Goal: Navigation & Orientation: Find specific page/section

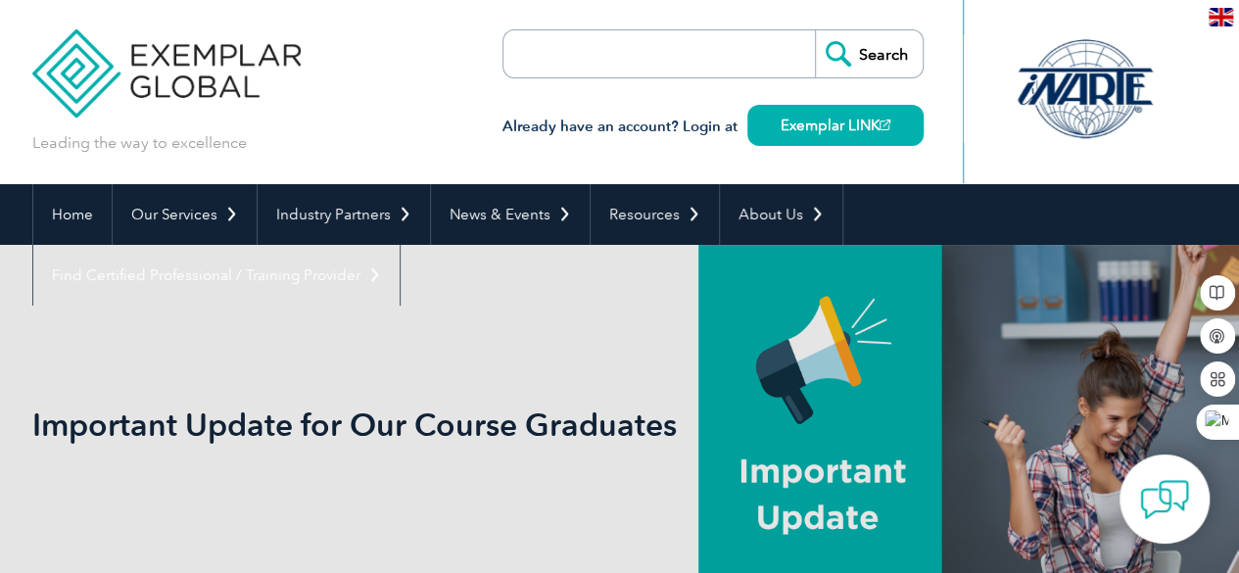
click at [702, 126] on h3 "Already have an account? Login at Exemplar LINK" at bounding box center [713, 127] width 421 height 24
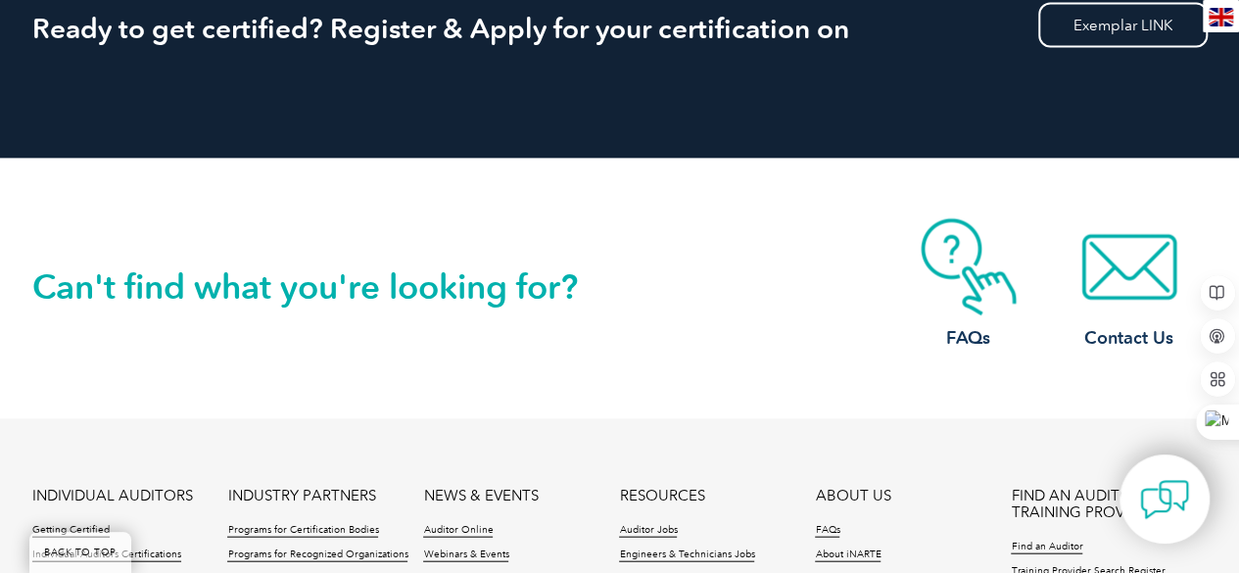
scroll to position [2314, 0]
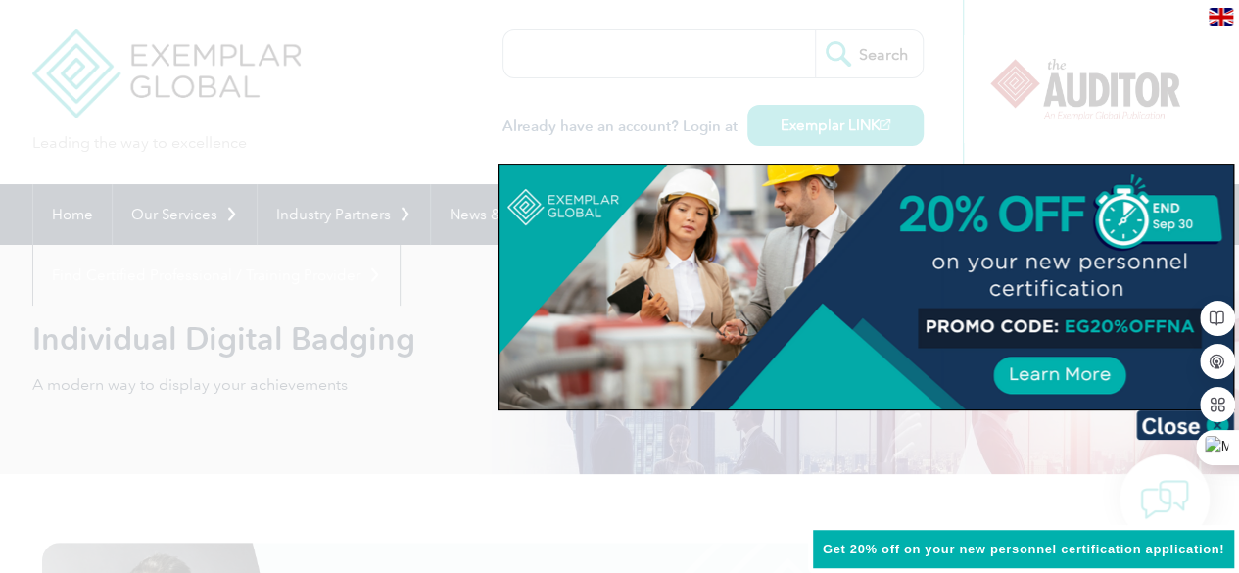
scroll to position [98, 0]
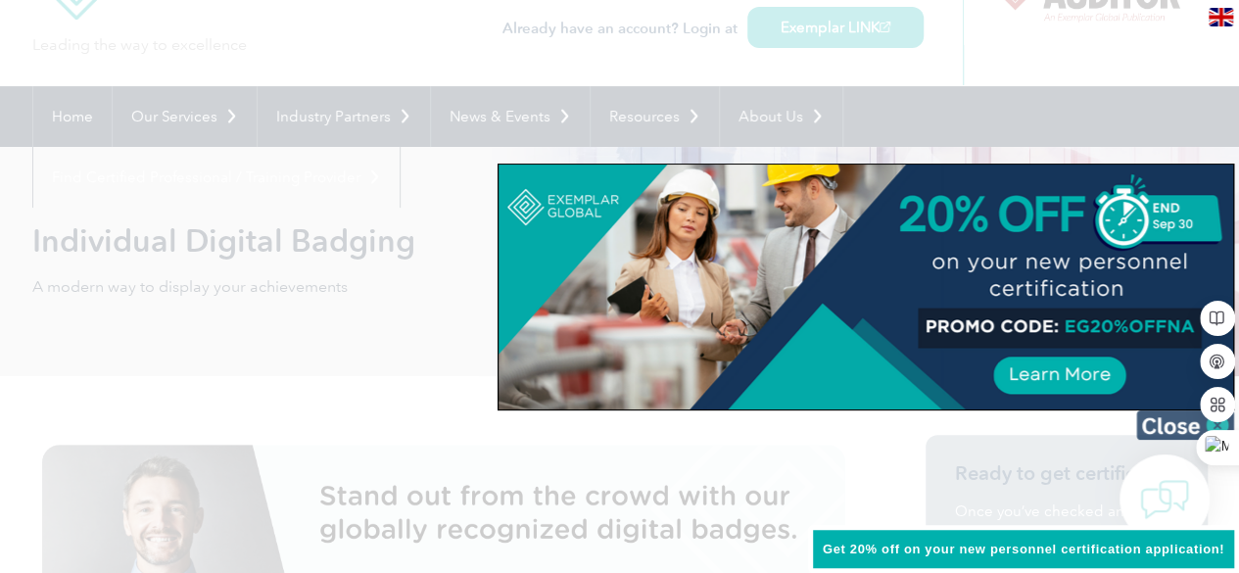
click at [1179, 420] on img at bounding box center [1186, 425] width 98 height 29
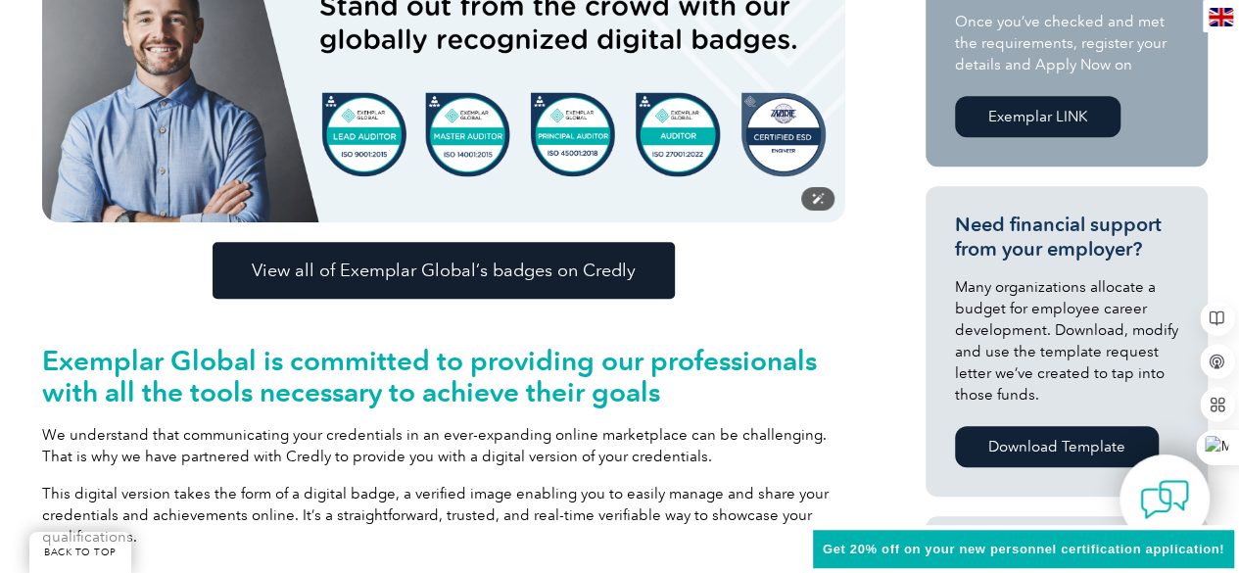
scroll to position [490, 0]
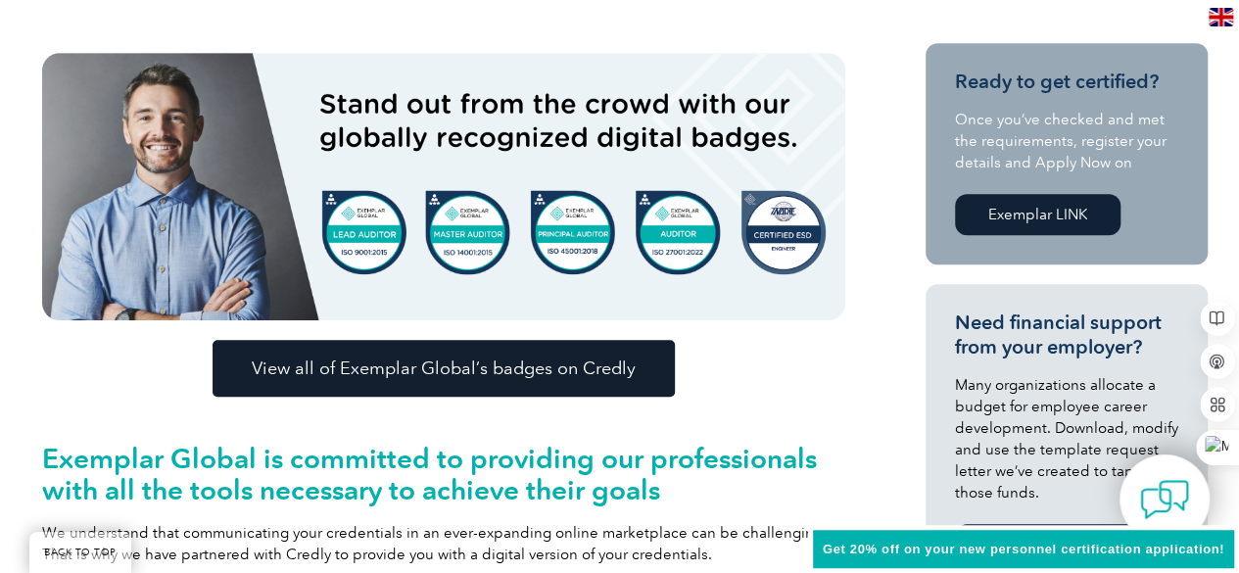
click at [607, 366] on span "View all of Exemplar Global’s badges on Credly" at bounding box center [444, 369] width 384 height 18
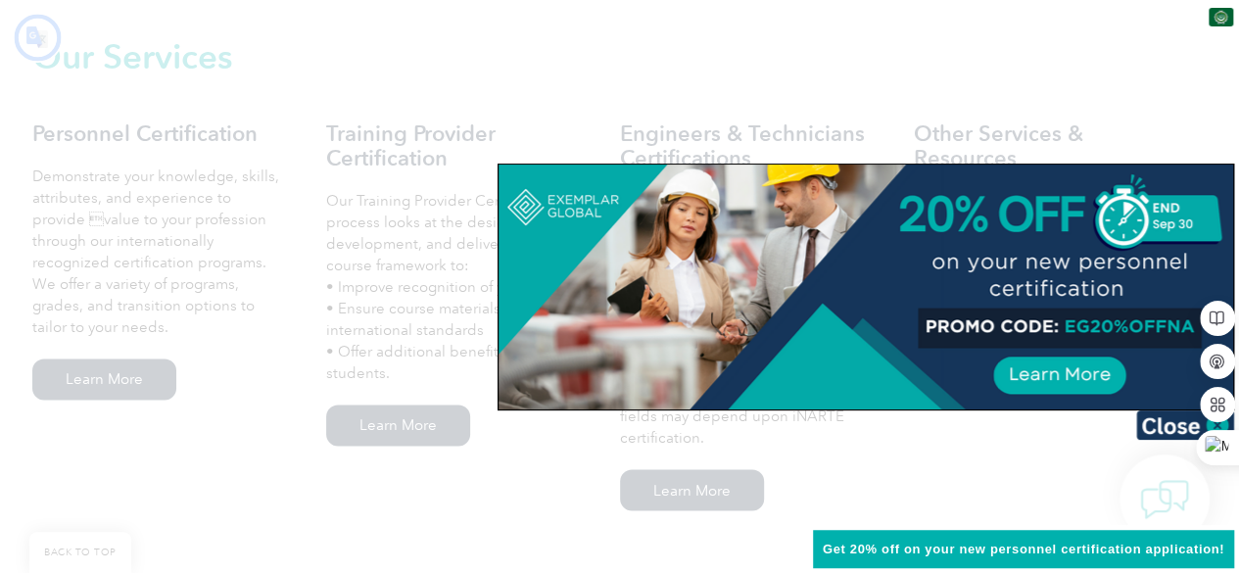
scroll to position [1176, 0]
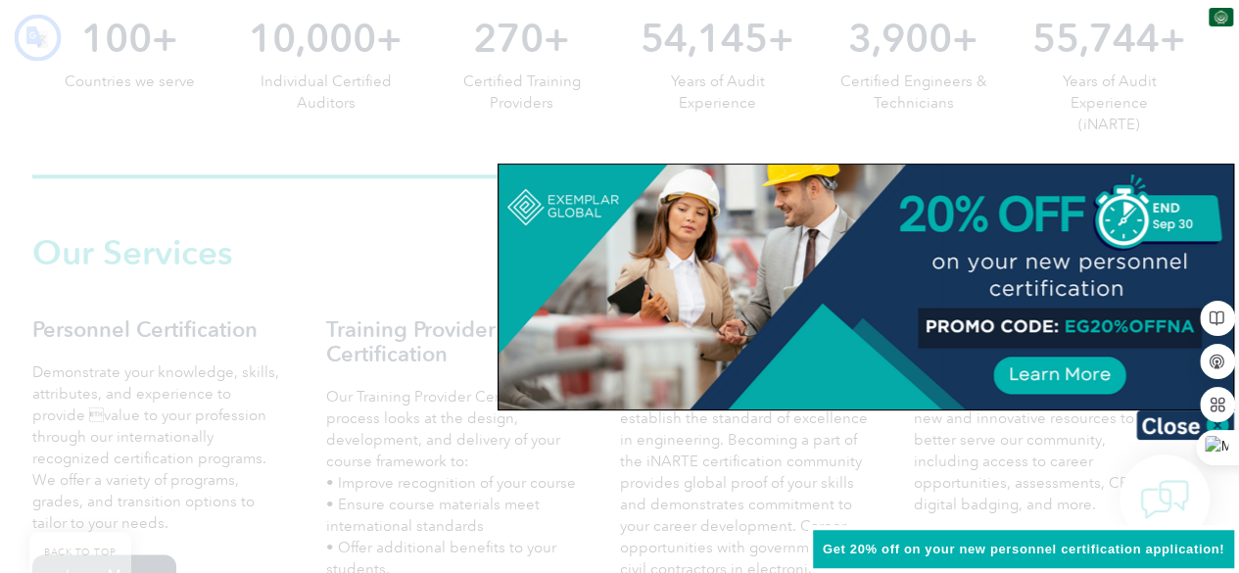
type input "يبحث"
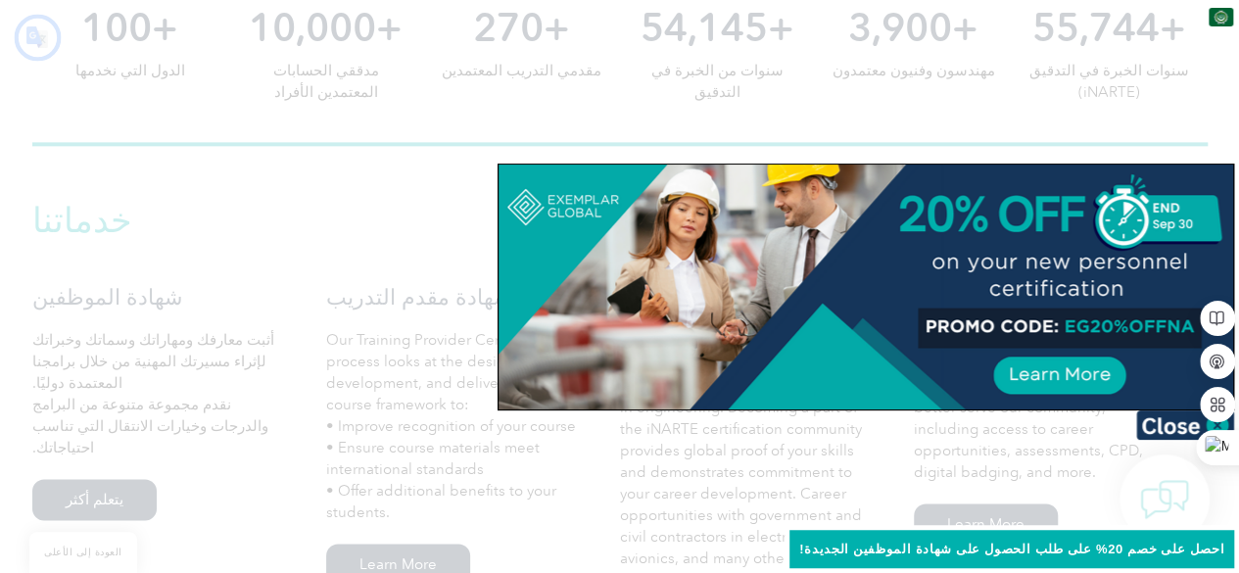
scroll to position [1164, 0]
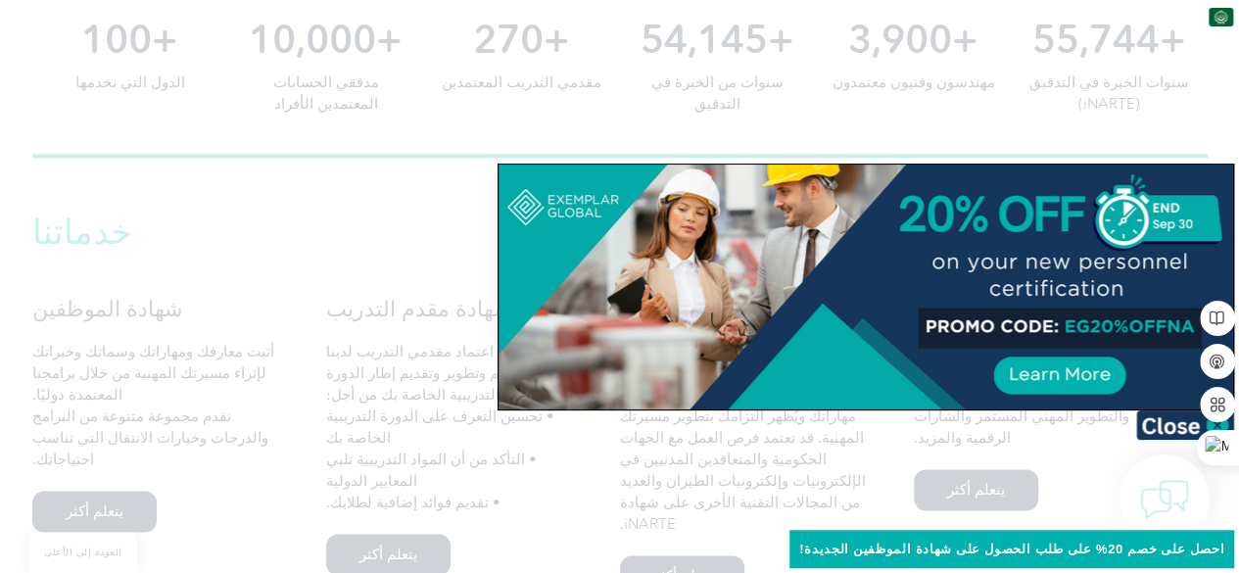
click at [1225, 12] on img at bounding box center [1221, 17] width 24 height 19
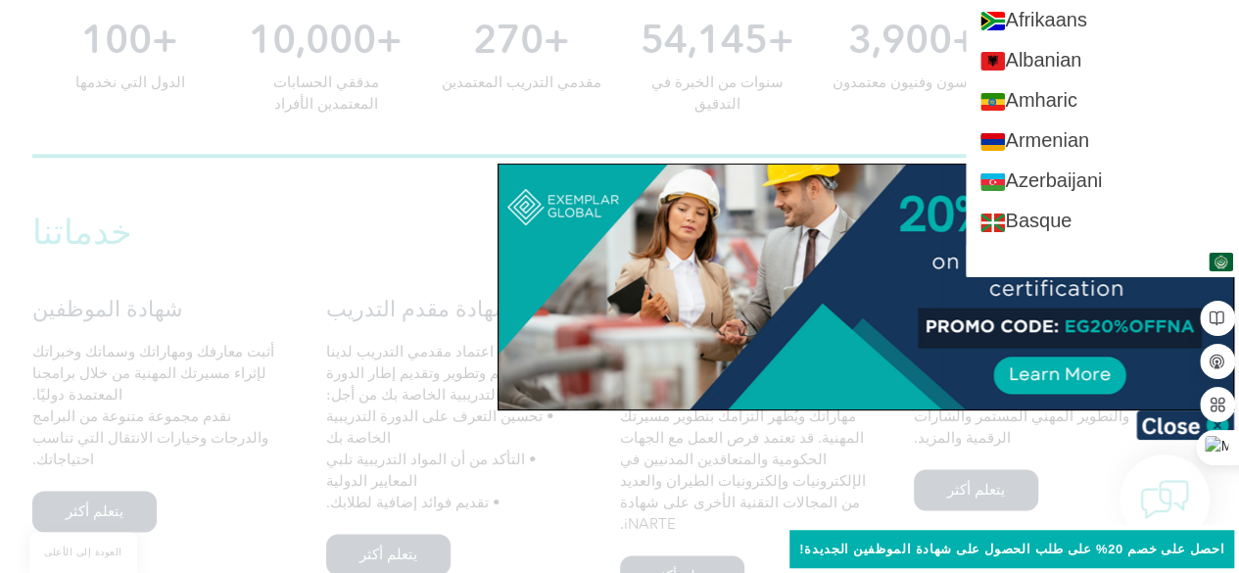
click at [666, 126] on div at bounding box center [619, 286] width 1239 height 573
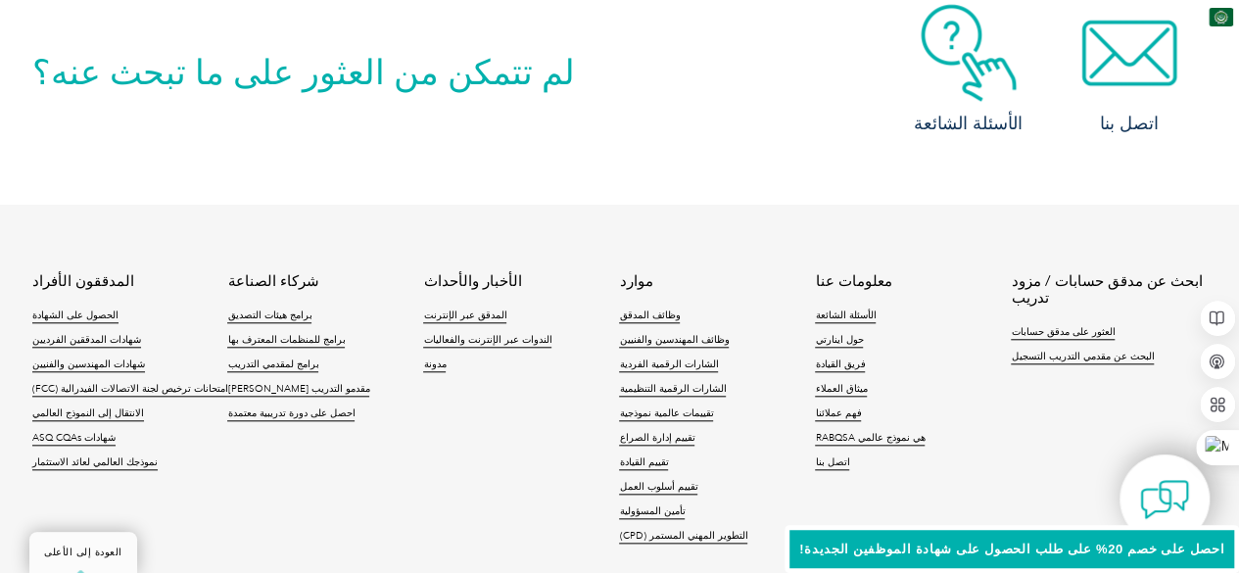
scroll to position [4593, 0]
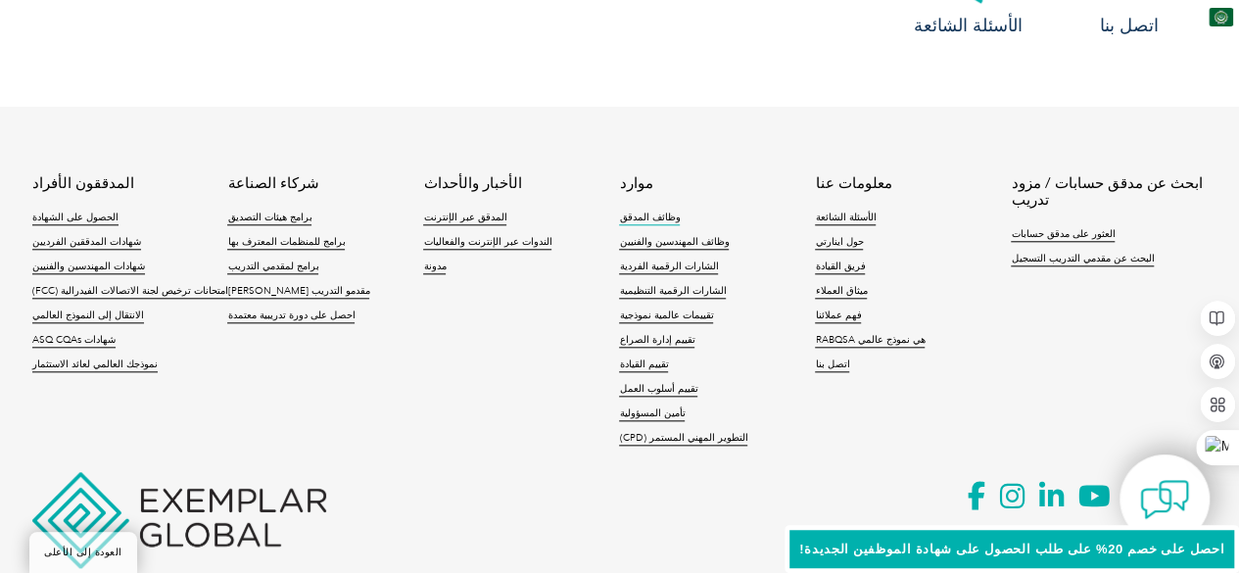
click at [639, 212] on font "وظائف المدقق" at bounding box center [649, 218] width 61 height 12
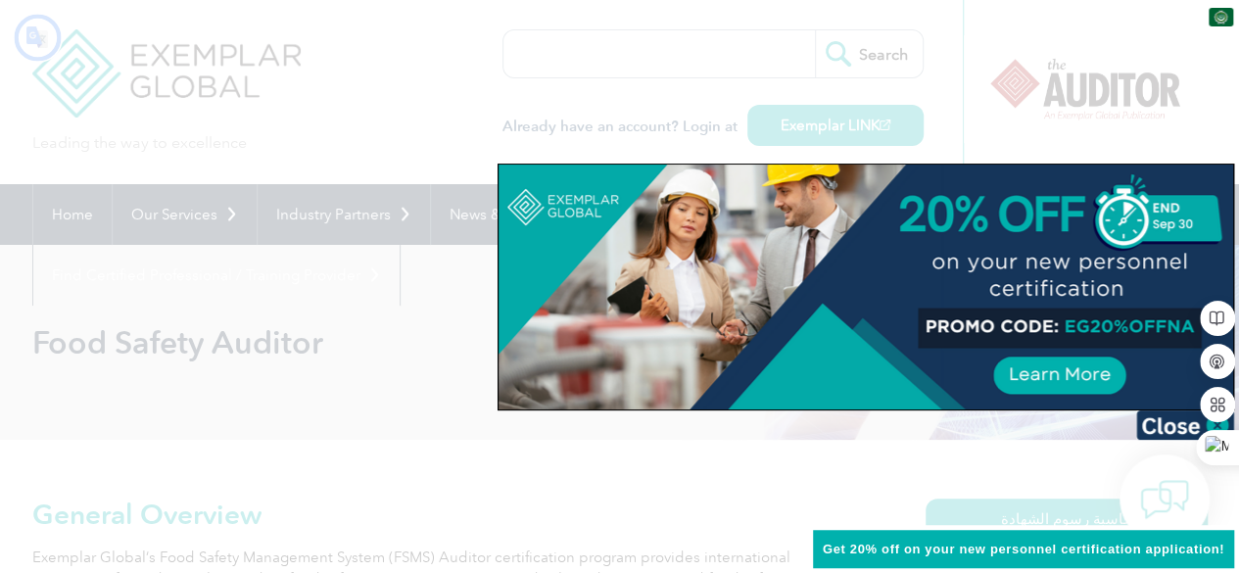
type input "يبحث"
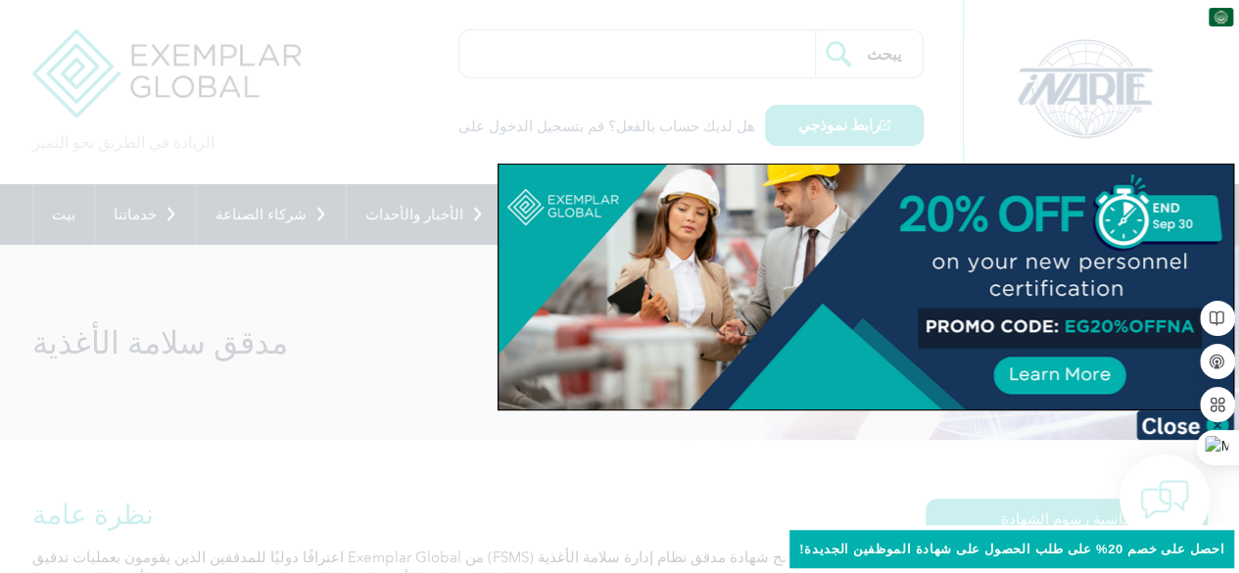
click at [828, 130] on div at bounding box center [619, 286] width 1239 height 573
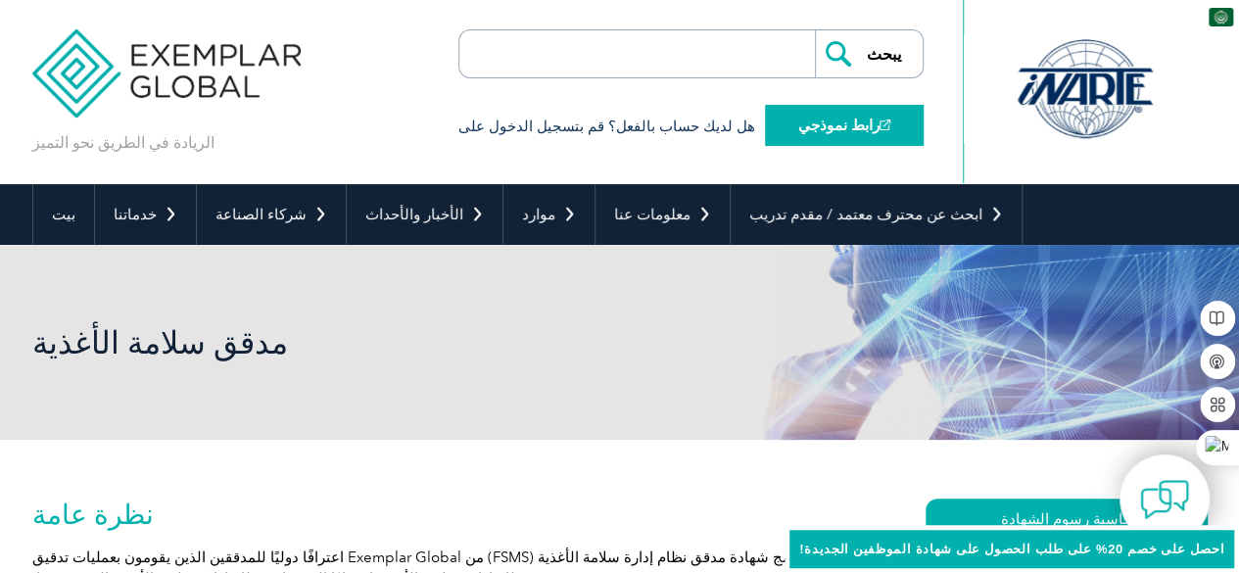
click at [831, 132] on font "رابط نموذجي" at bounding box center [839, 126] width 81 height 18
click at [850, 124] on font "رابط نموذجي" at bounding box center [839, 126] width 81 height 18
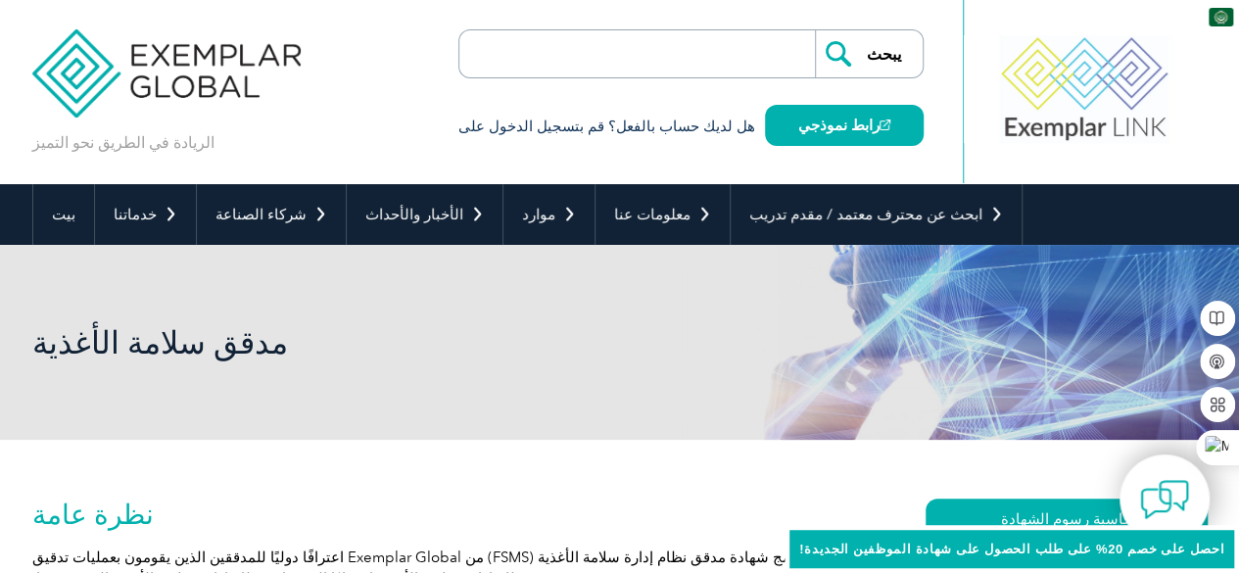
drag, startPoint x: 589, startPoint y: 125, endPoint x: 603, endPoint y: 128, distance: 14.0
click at [589, 125] on font "هل لديك حساب بالفعل؟ قم بتسجيل الدخول على" at bounding box center [607, 127] width 297 height 18
click at [608, 128] on font "هل لديك حساب بالفعل؟ قم بتسجيل الدخول على" at bounding box center [607, 127] width 297 height 18
click at [609, 128] on font "هل لديك حساب بالفعل؟ قم بتسجيل الدخول على" at bounding box center [607, 127] width 297 height 18
drag, startPoint x: 638, startPoint y: 126, endPoint x: 658, endPoint y: 132, distance: 21.4
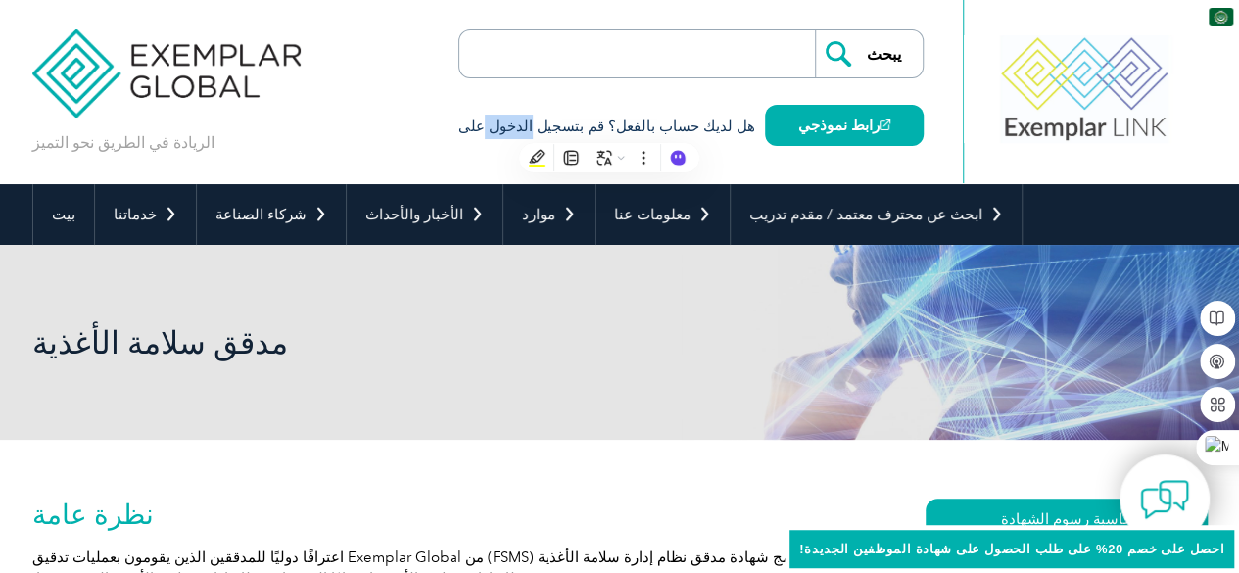
click at [638, 126] on font "هل لديك حساب بالفعل؟ قم بتسجيل الدخول على" at bounding box center [607, 127] width 297 height 18
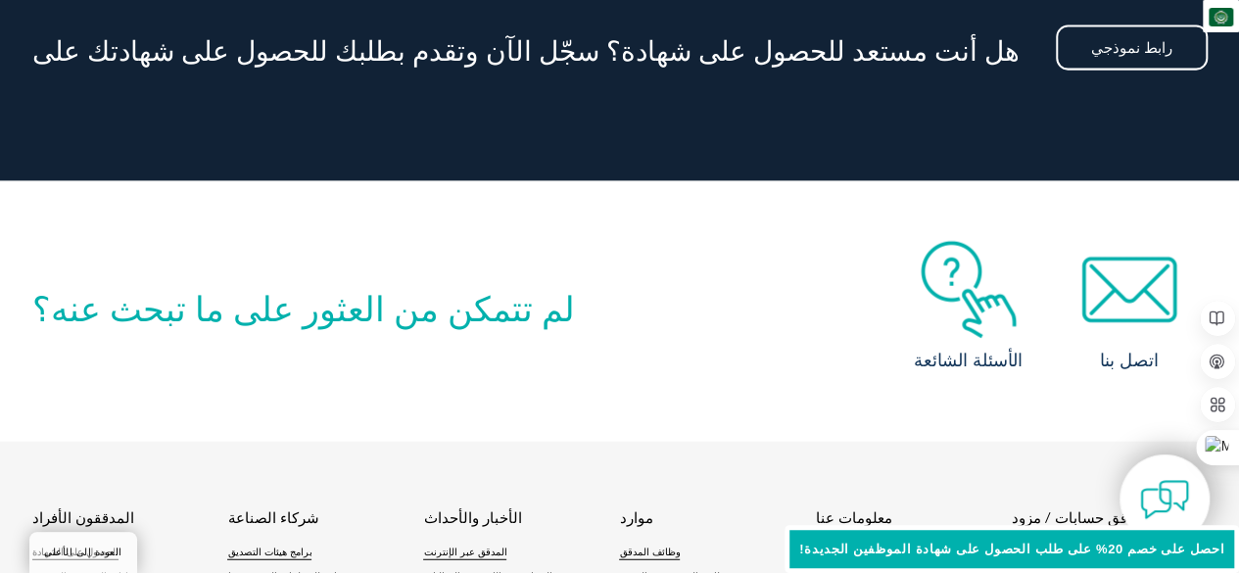
scroll to position [2450, 0]
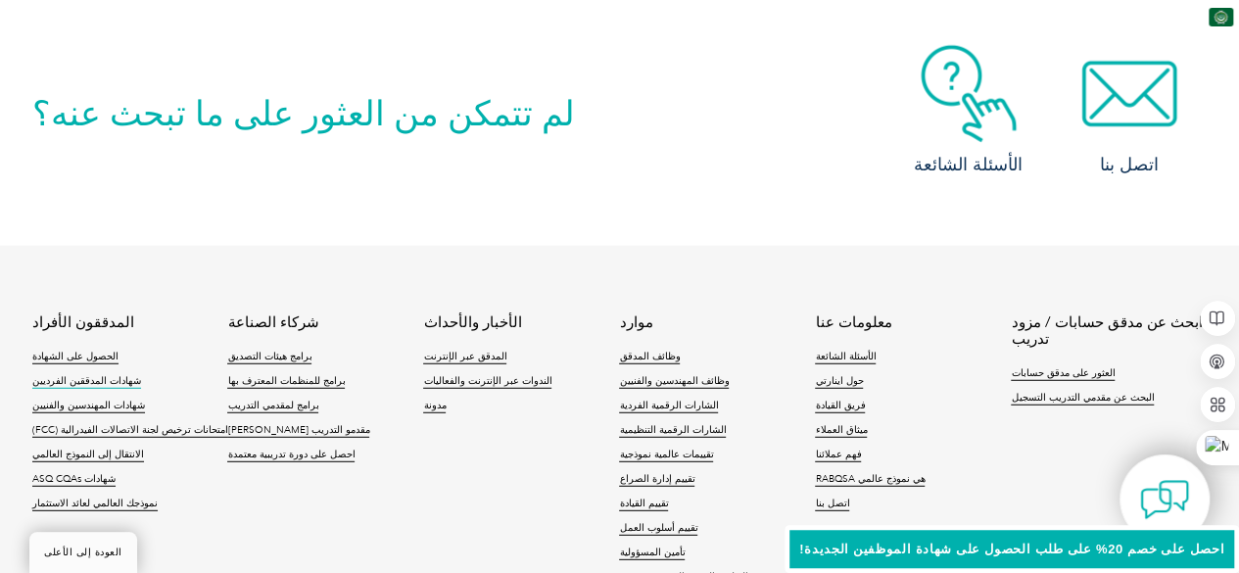
click at [71, 375] on font "شهادات المدققين الفرديين" at bounding box center [86, 381] width 109 height 12
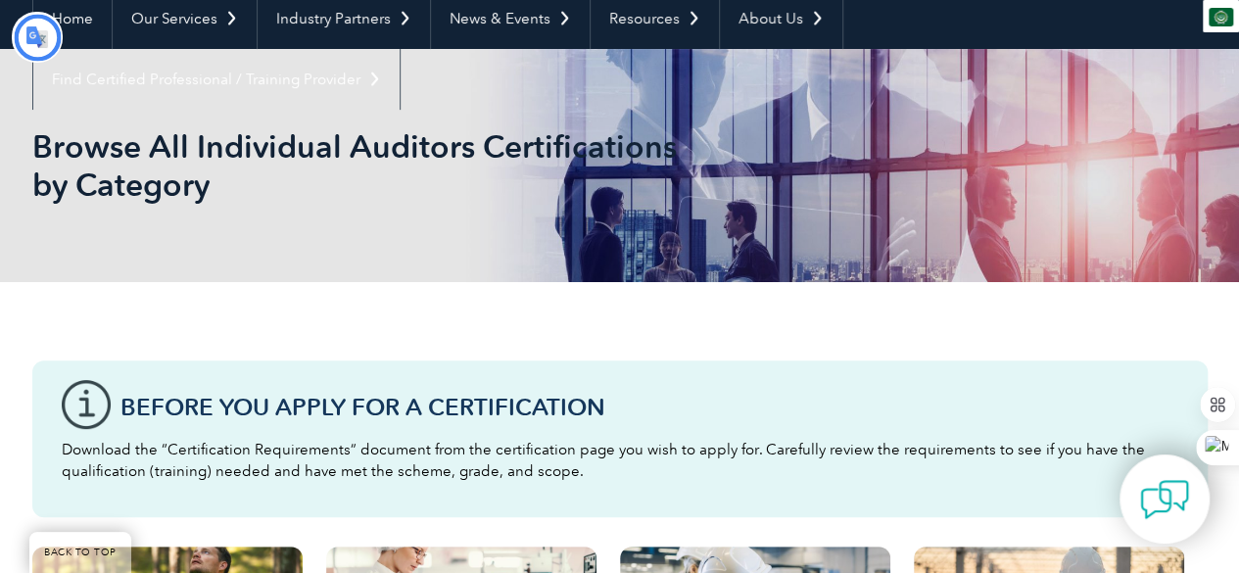
scroll to position [294, 0]
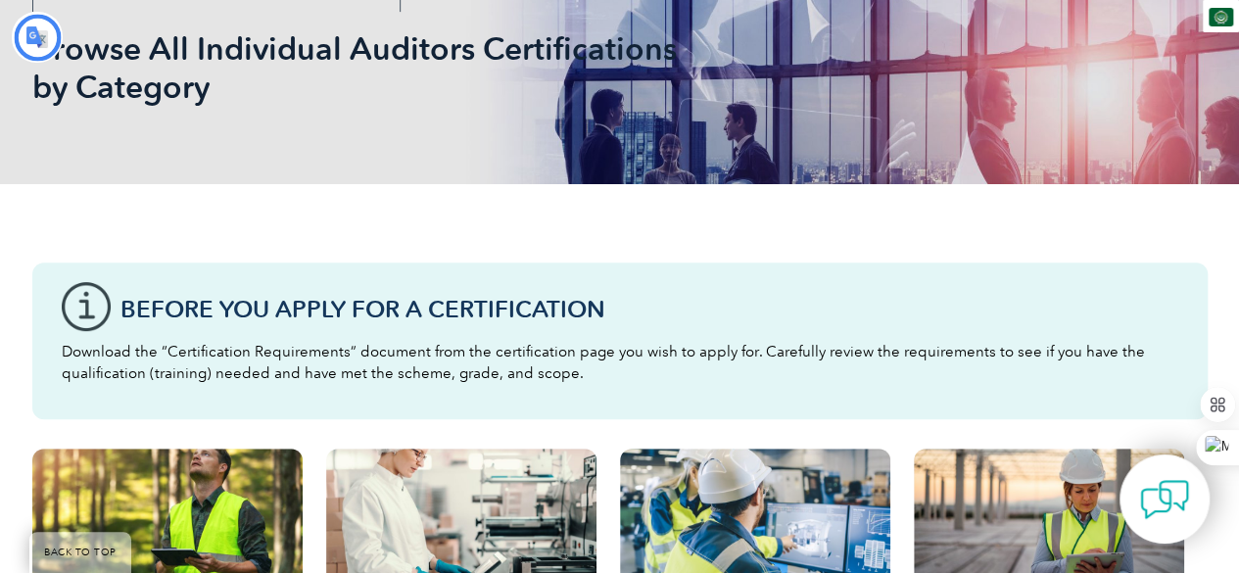
type input "يبحث"
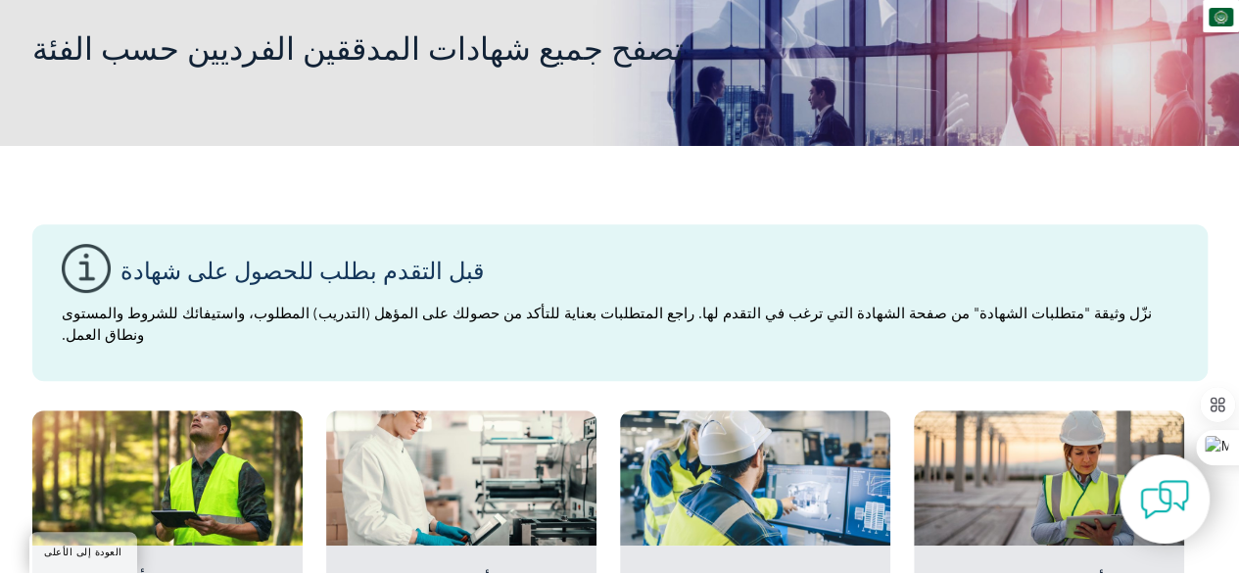
scroll to position [196, 0]
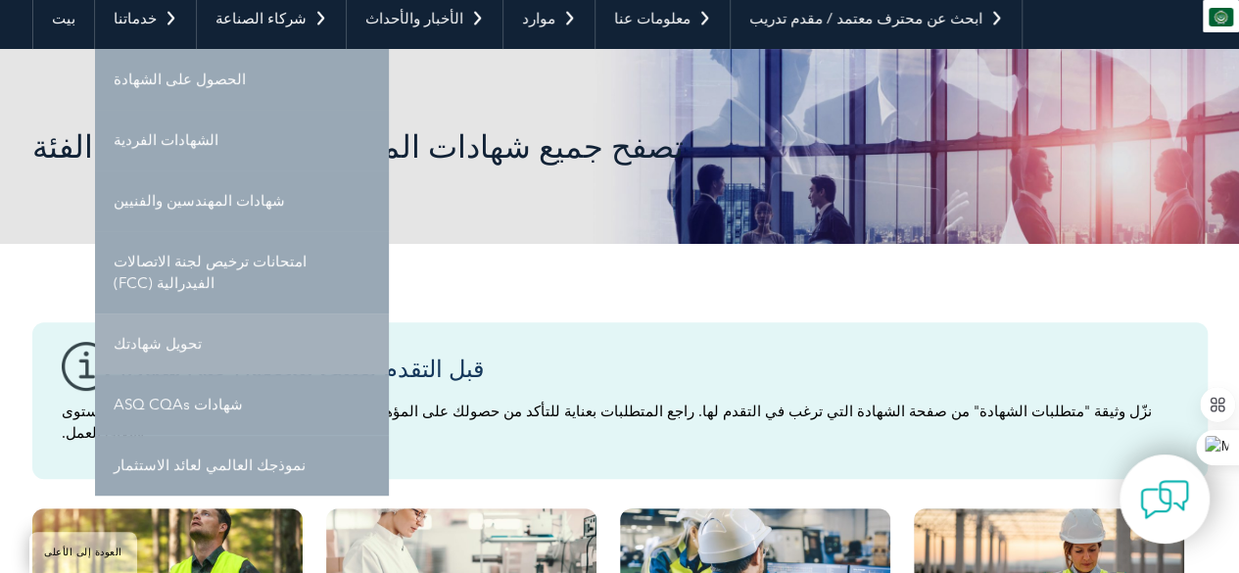
click at [154, 340] on font "تحويل شهادتك" at bounding box center [158, 344] width 88 height 18
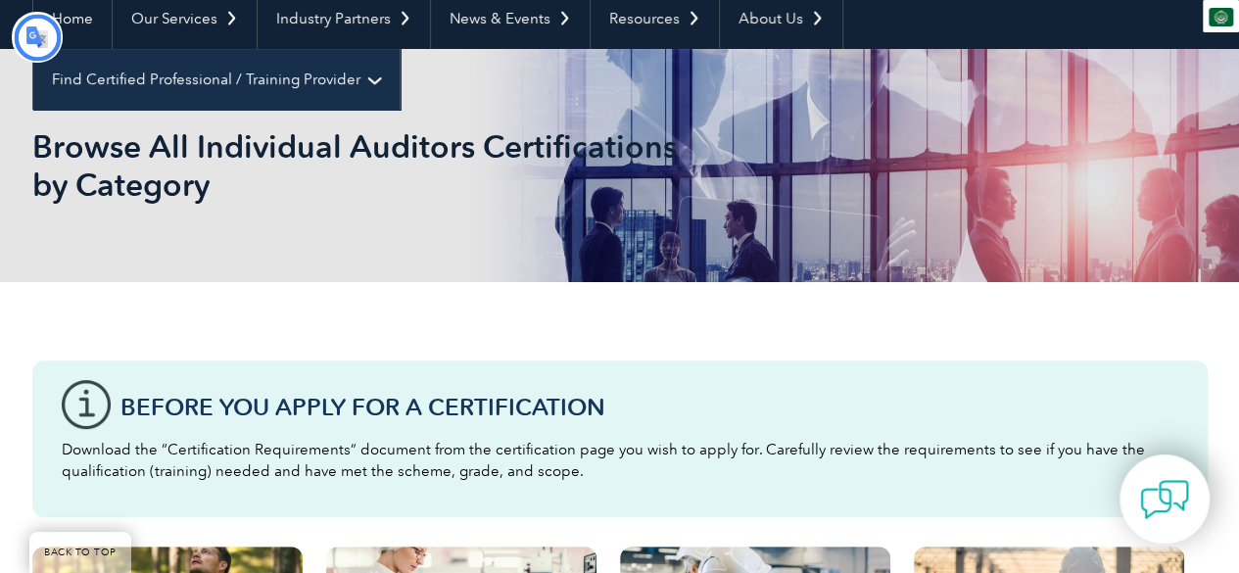
click at [400, 49] on link "Find Certified Professional / Training Provider" at bounding box center [216, 79] width 366 height 61
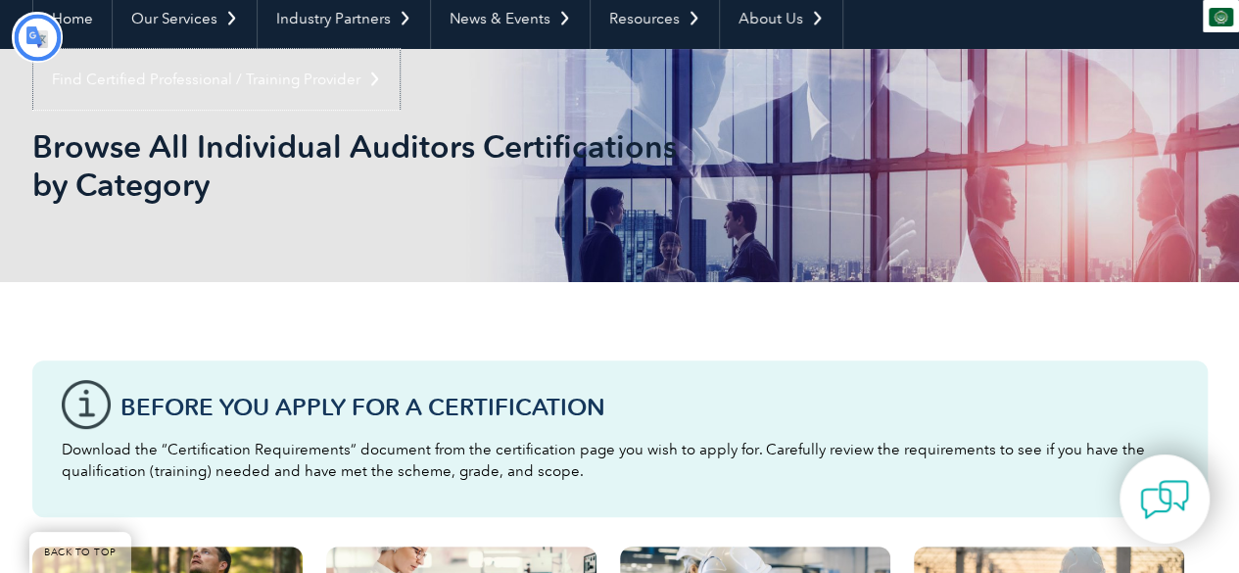
type input "يبحث"
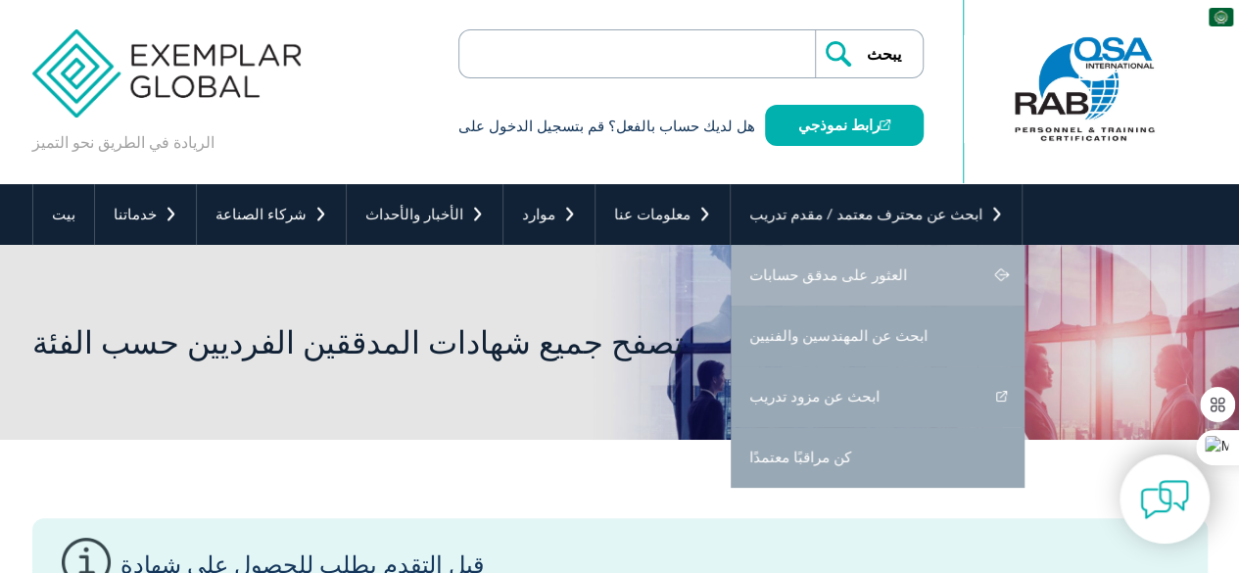
click at [928, 273] on link "العثور على مدقق حسابات" at bounding box center [878, 275] width 294 height 61
